Goal: Transaction & Acquisition: Purchase product/service

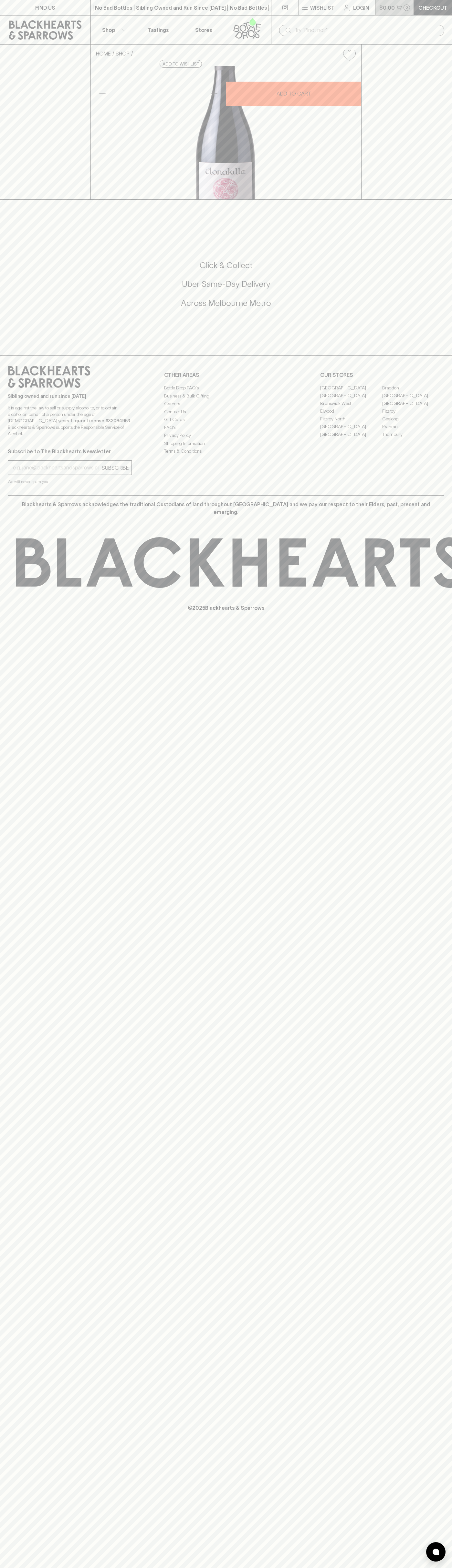
click at [405, 2] on button "$0.00 0" at bounding box center [394, 7] width 38 height 15
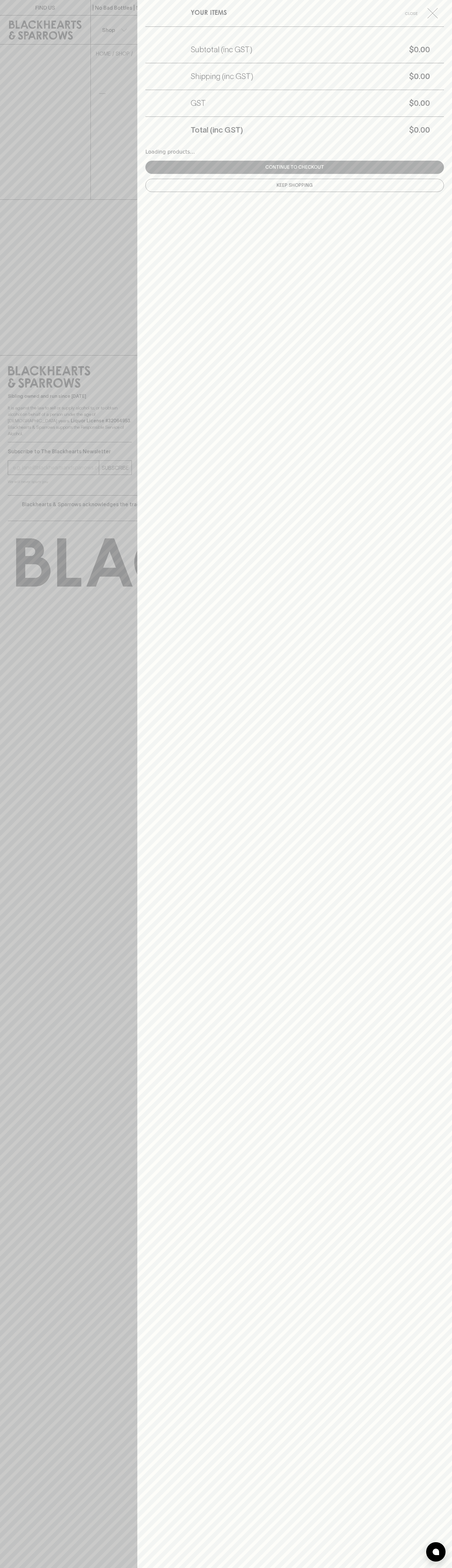
click at [184, 1567] on html "FIND US | No Bad Bottles | Sibling Owned and Run Since 2006 | No Bad Bottles | …" at bounding box center [226, 784] width 452 height 1568
click at [30, 1561] on div at bounding box center [226, 784] width 452 height 1568
